Goal: Transaction & Acquisition: Purchase product/service

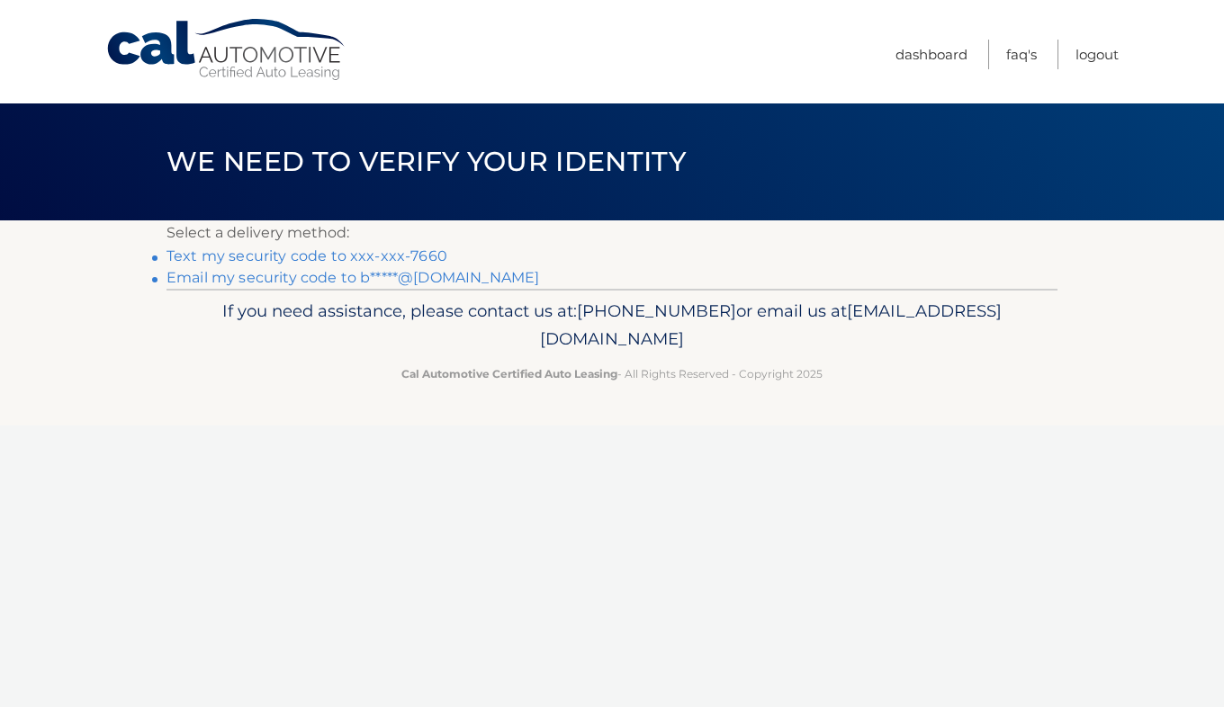
click at [423, 259] on link "Text my security code to xxx-xxx-7660" at bounding box center [306, 255] width 281 height 17
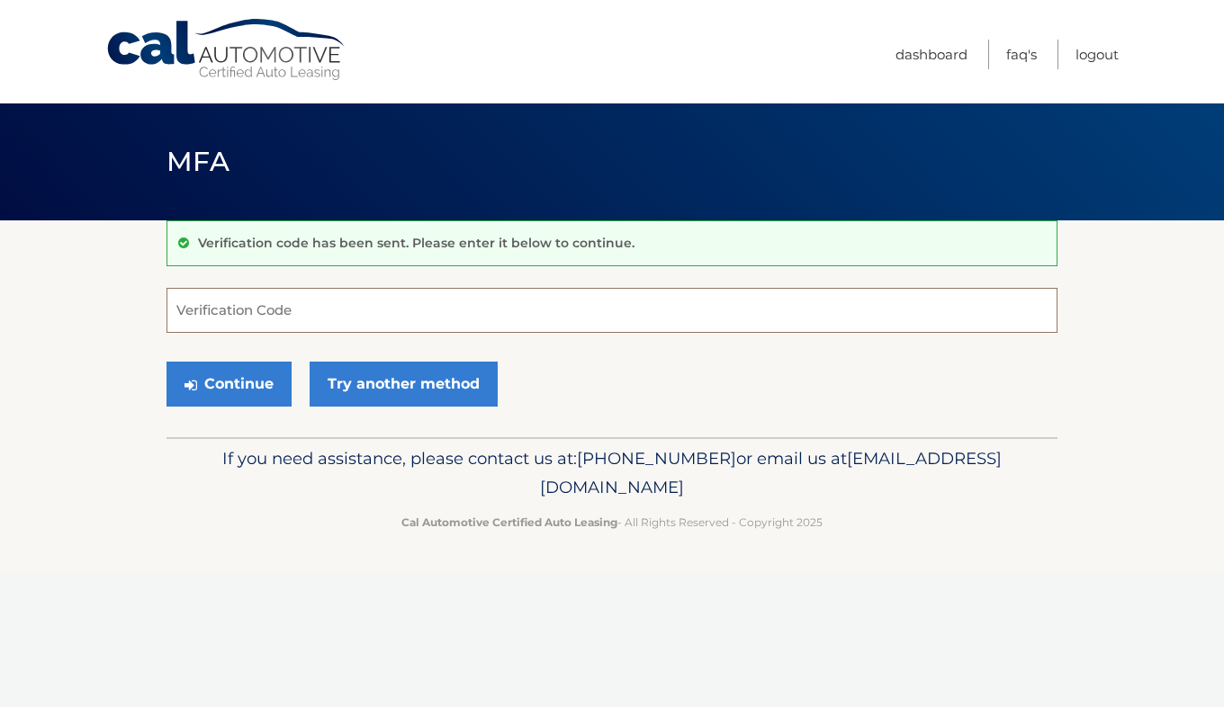
click at [248, 310] on input "Verification Code" at bounding box center [611, 310] width 891 height 45
type input "260192"
click at [242, 391] on button "Continue" at bounding box center [228, 384] width 125 height 45
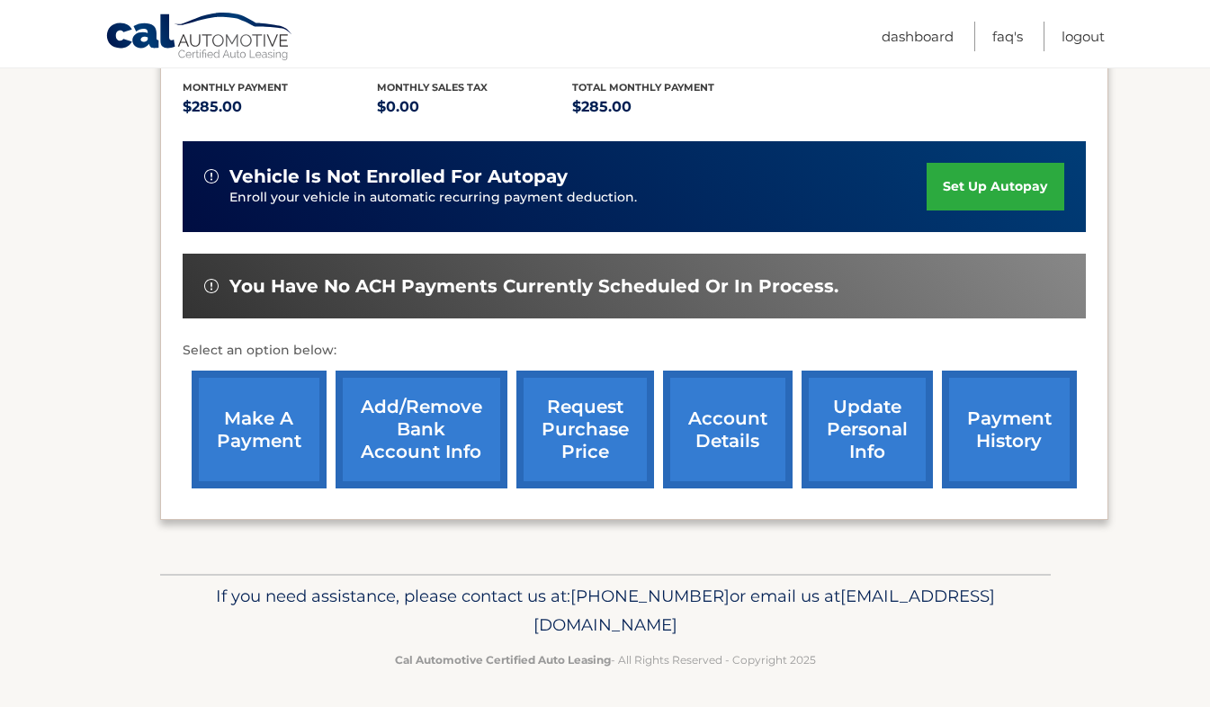
scroll to position [382, 0]
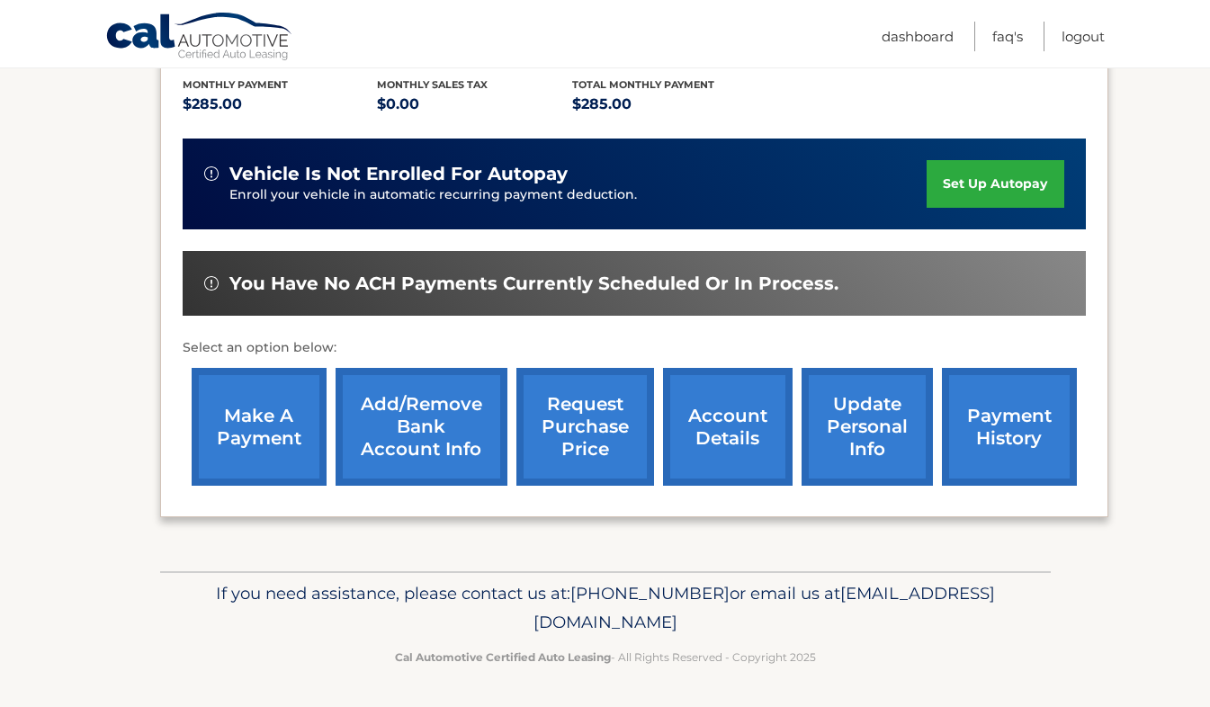
click at [262, 433] on link "make a payment" at bounding box center [259, 427] width 135 height 118
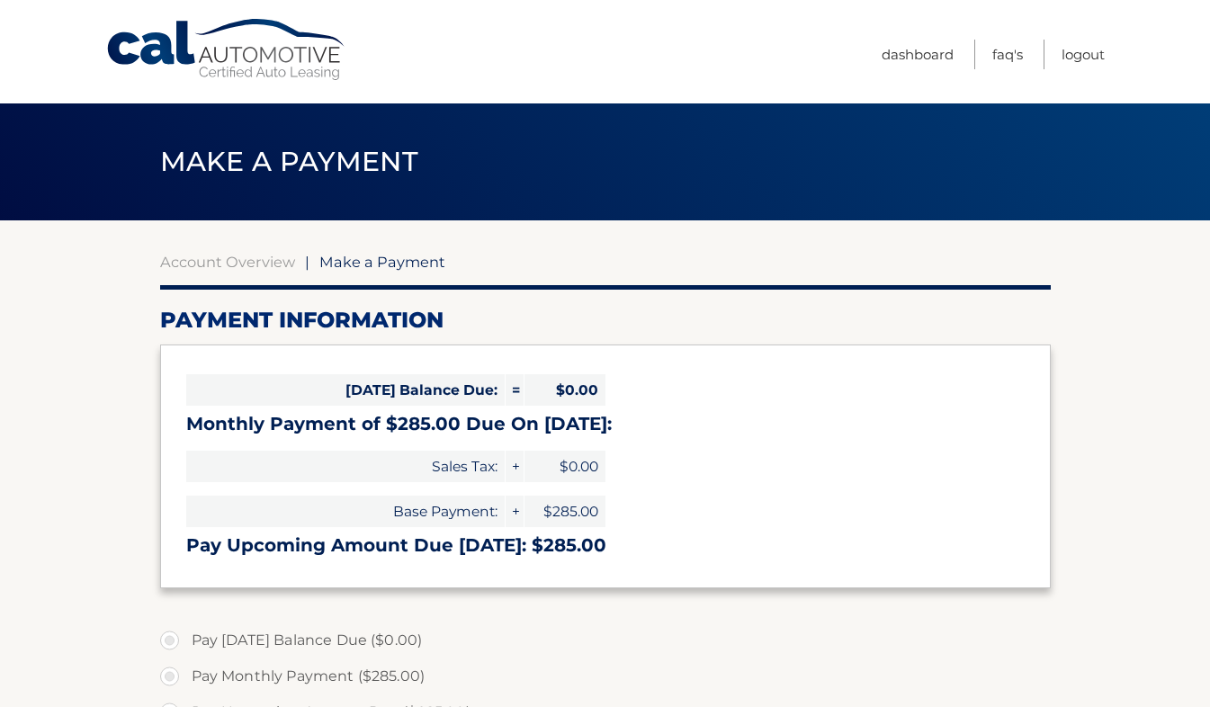
select select "MmQ5YWFmZGYtYTNiMy00MTRlLTk1ZGMtODI5OWFkMTk1YTlk"
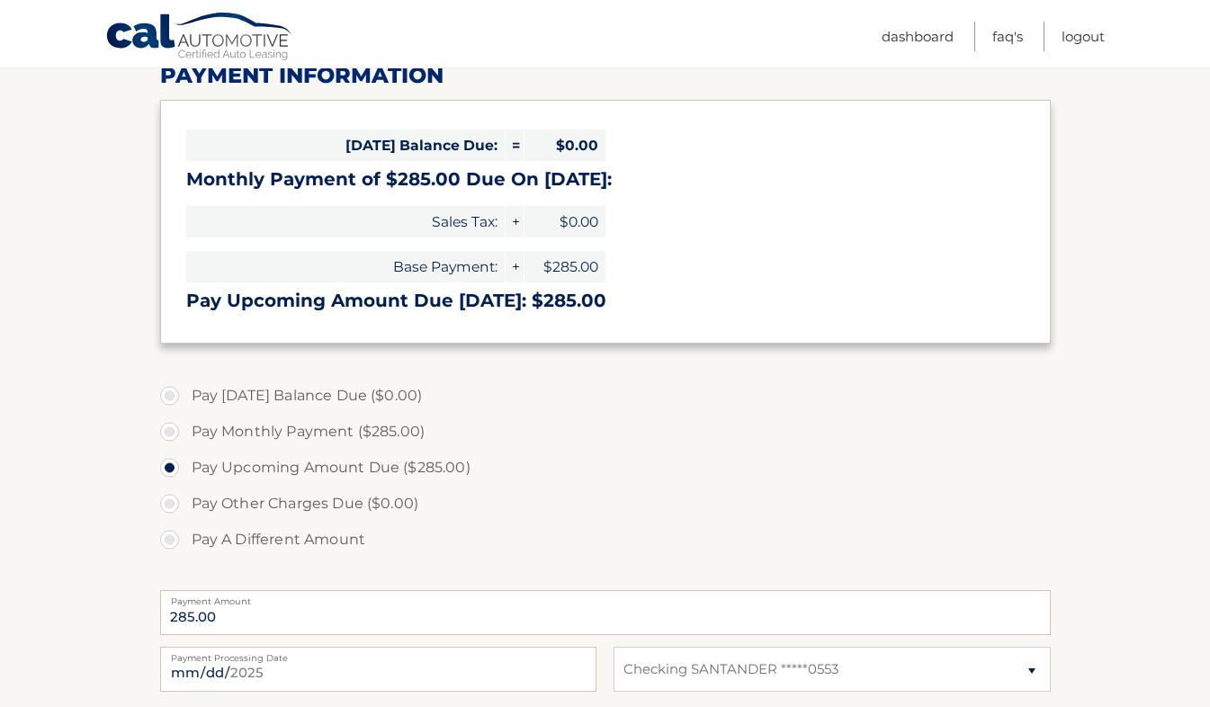
scroll to position [246, 0]
click at [757, 414] on label "Pay Monthly Payment ($285.00)" at bounding box center [605, 431] width 891 height 36
click at [185, 414] on input "Pay Monthly Payment ($285.00)" at bounding box center [176, 427] width 18 height 29
radio input "true"
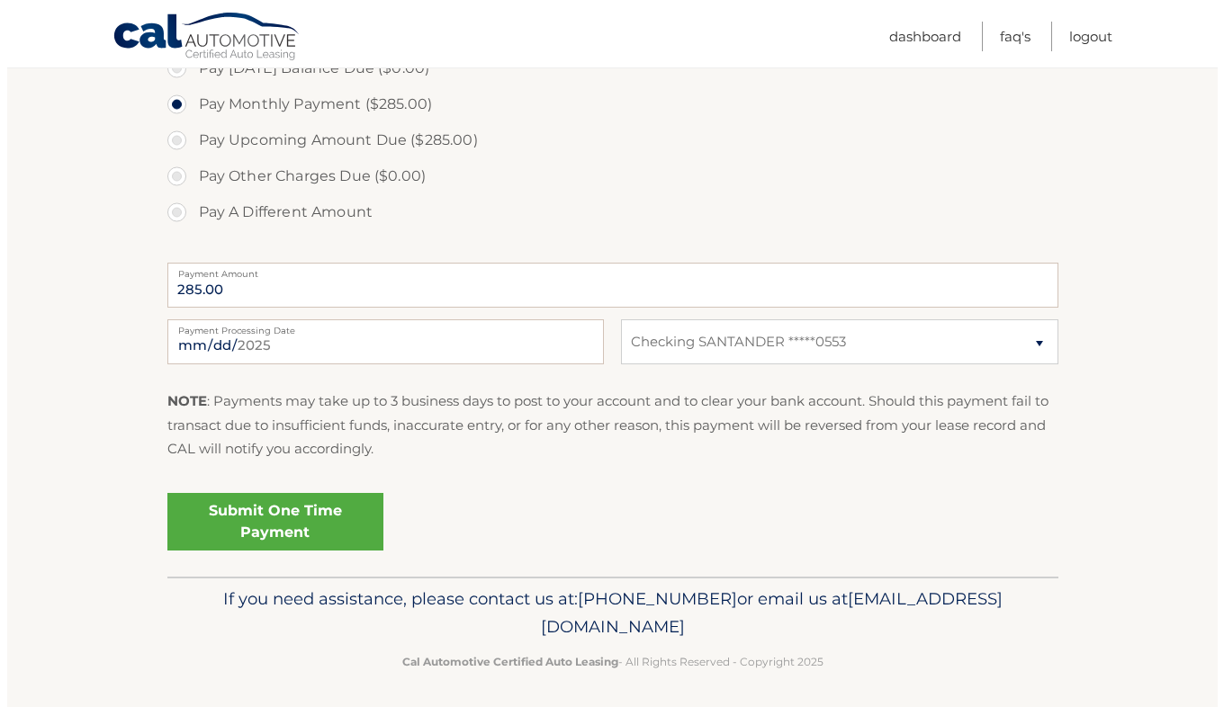
scroll to position [579, 0]
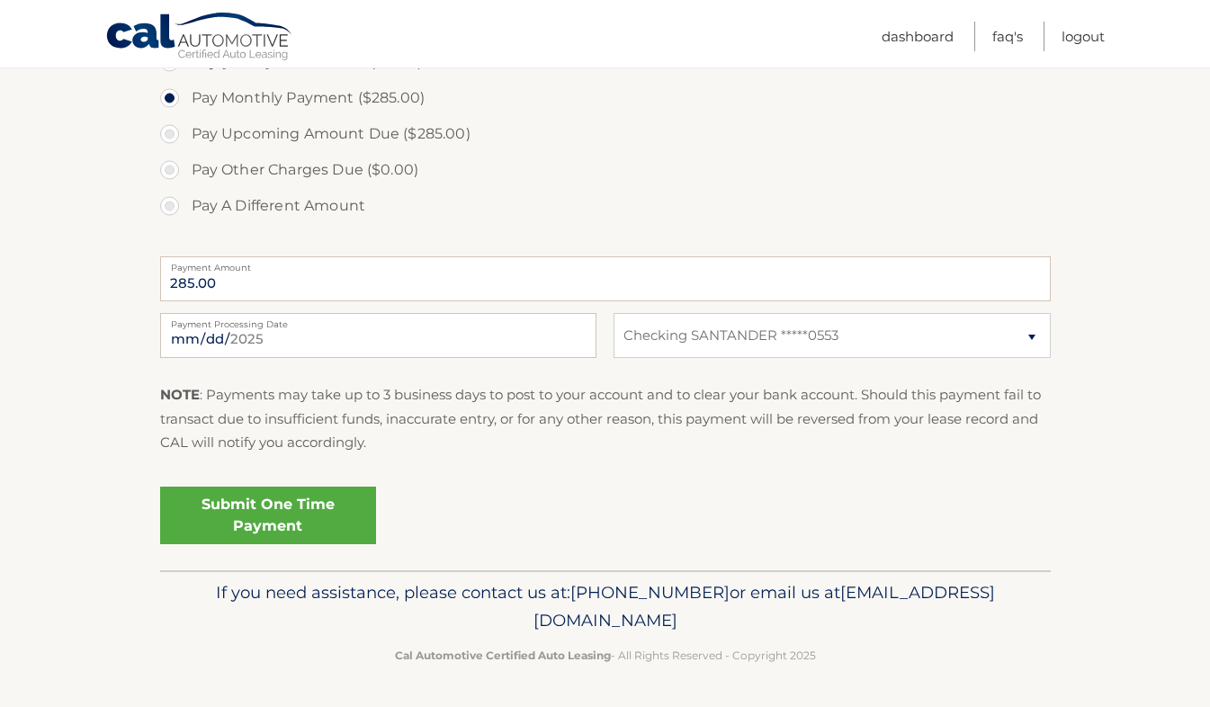
click at [269, 516] on link "Submit One Time Payment" at bounding box center [268, 516] width 216 height 58
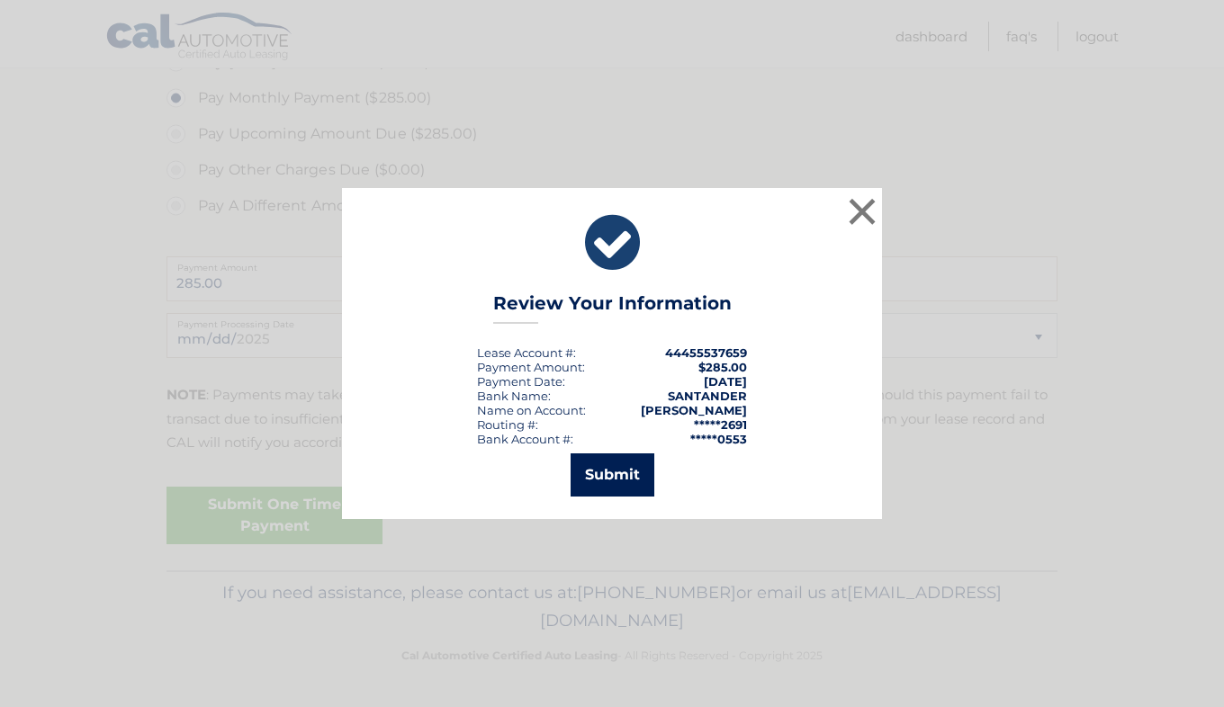
click at [607, 471] on button "Submit" at bounding box center [613, 475] width 84 height 43
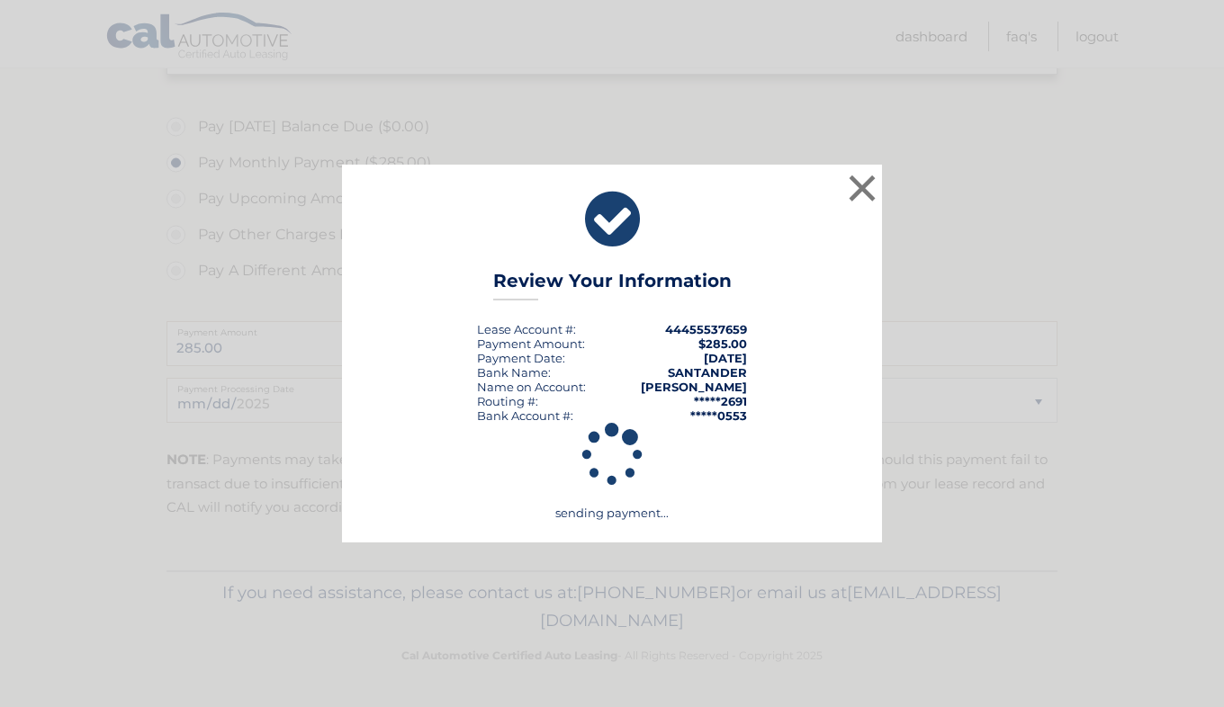
scroll to position [514, 0]
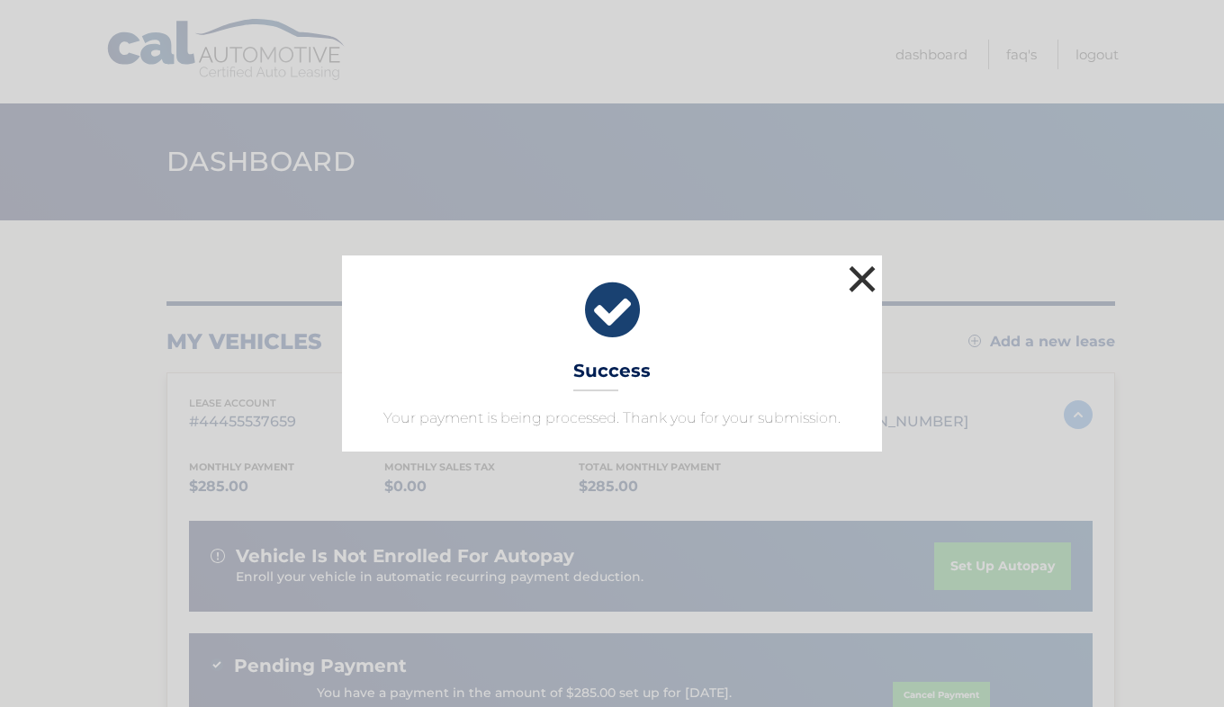
click at [859, 277] on button "×" at bounding box center [862, 279] width 36 height 36
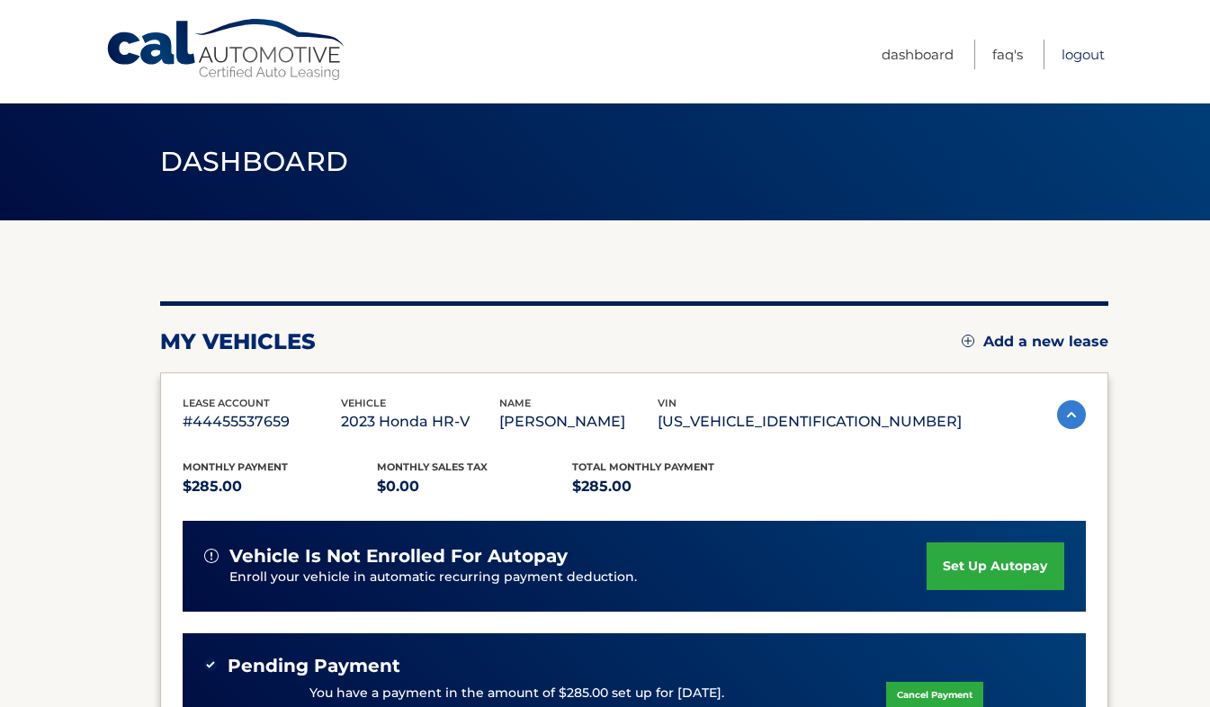
click at [1087, 65] on link "Logout" at bounding box center [1083, 55] width 43 height 30
